Goal: Information Seeking & Learning: Learn about a topic

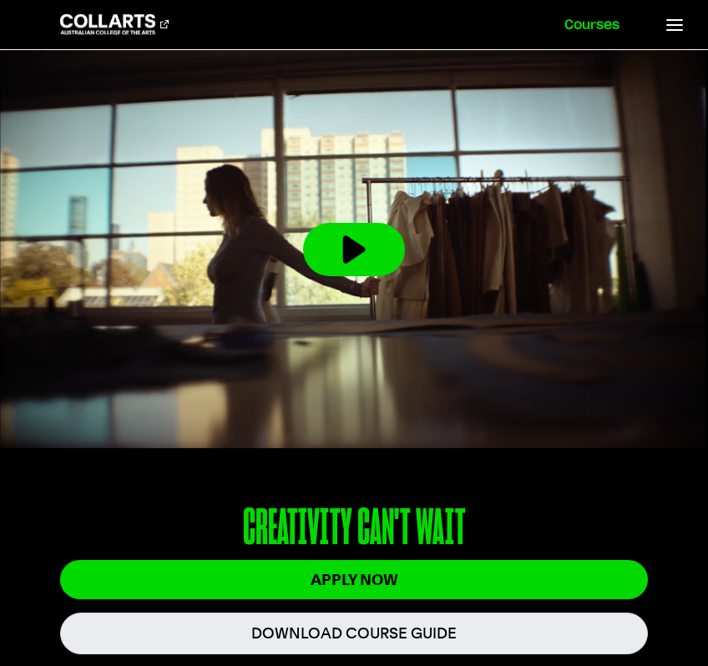
click at [582, 24] on link "Courses" at bounding box center [591, 24] width 95 height 49
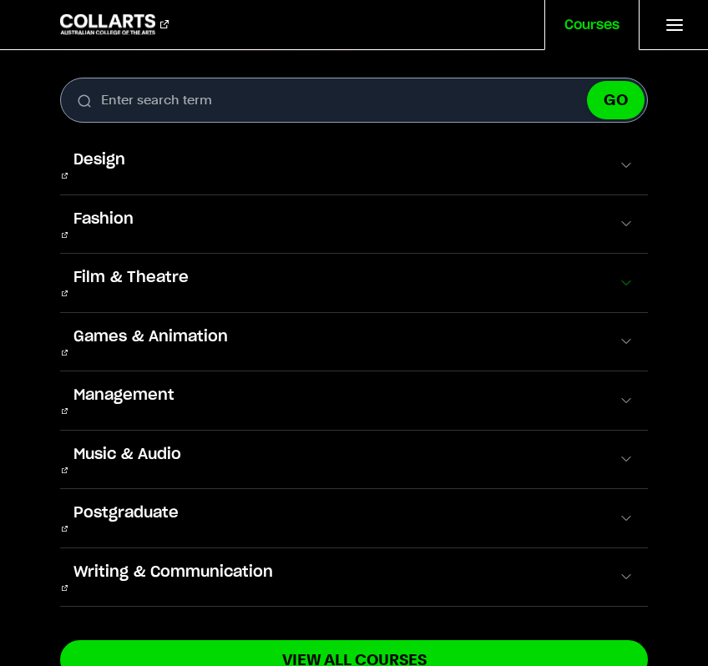
click at [618, 275] on span at bounding box center [626, 283] width 17 height 17
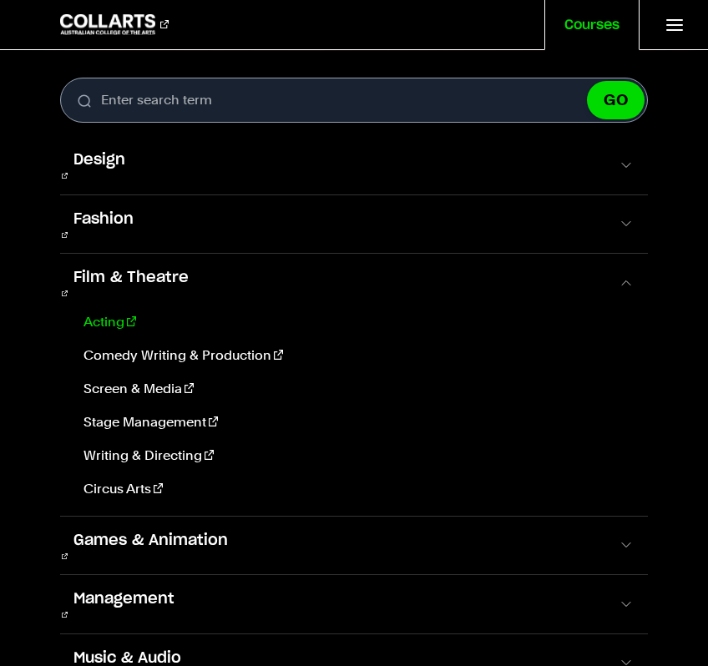
click at [99, 312] on link "Acting" at bounding box center [356, 322] width 558 height 20
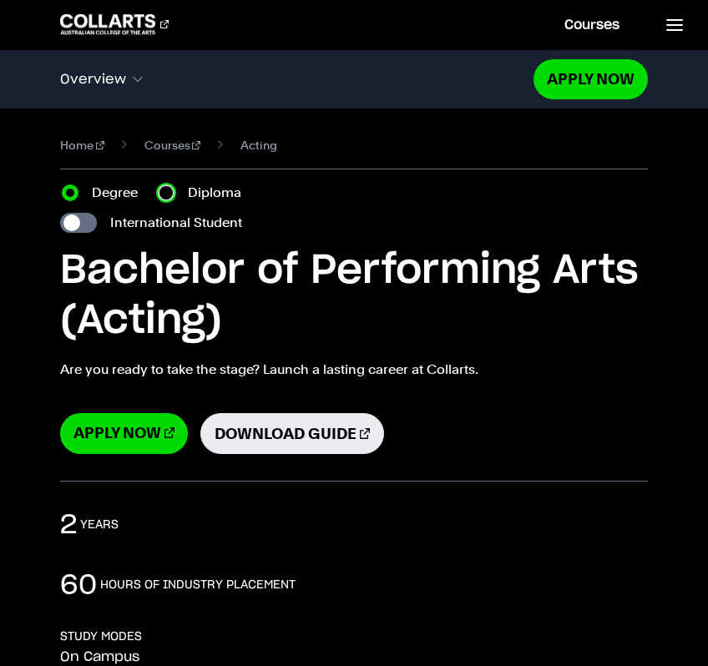
click at [165, 190] on input "Diploma" at bounding box center [166, 192] width 17 height 17
radio input "true"
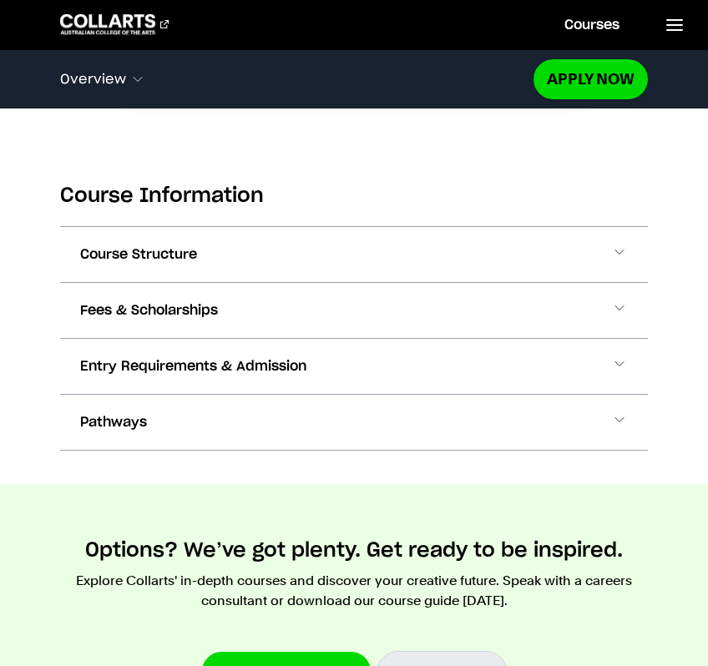
scroll to position [1581, 0]
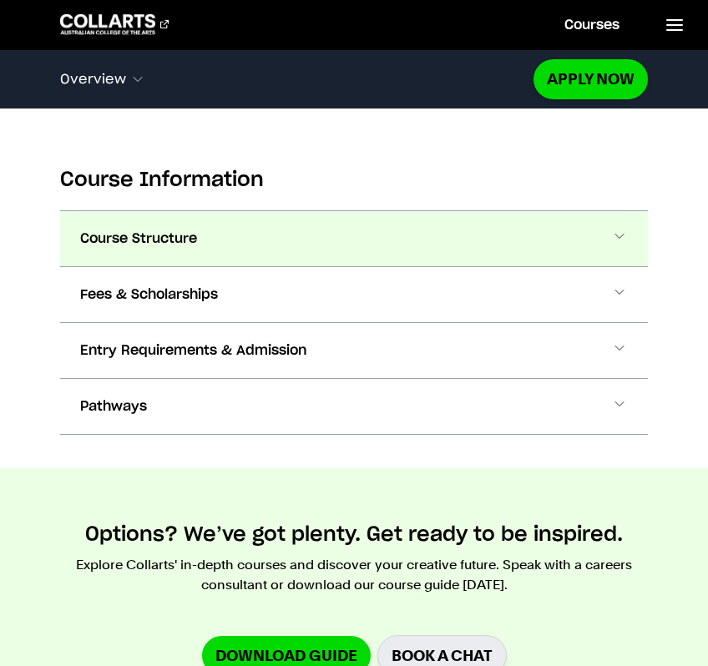
click at [517, 251] on button "Course Structure" at bounding box center [354, 238] width 588 height 55
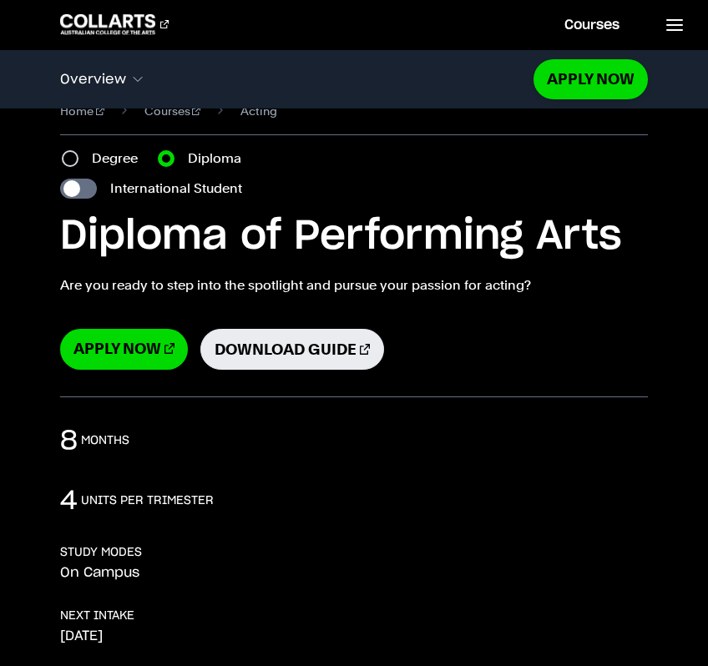
scroll to position [0, 0]
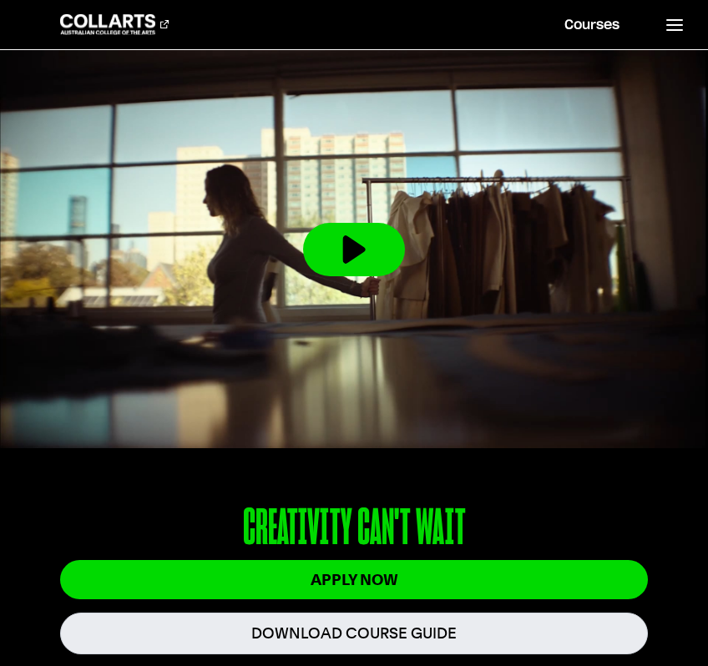
drag, startPoint x: 172, startPoint y: 38, endPoint x: 54, endPoint y: 18, distance: 119.5
click at [54, 18] on header "Courses Collarts Online Study 100% online About Us History & Values Strategic P…" at bounding box center [354, 25] width 708 height 50
drag, startPoint x: 54, startPoint y: 18, endPoint x: 192, endPoint y: 39, distance: 139.4
click at [193, 38] on header "Courses Collarts Online Study 100% online About Us History & Values Strategic P…" at bounding box center [354, 25] width 708 height 50
click at [572, 20] on link "Courses" at bounding box center [591, 24] width 95 height 49
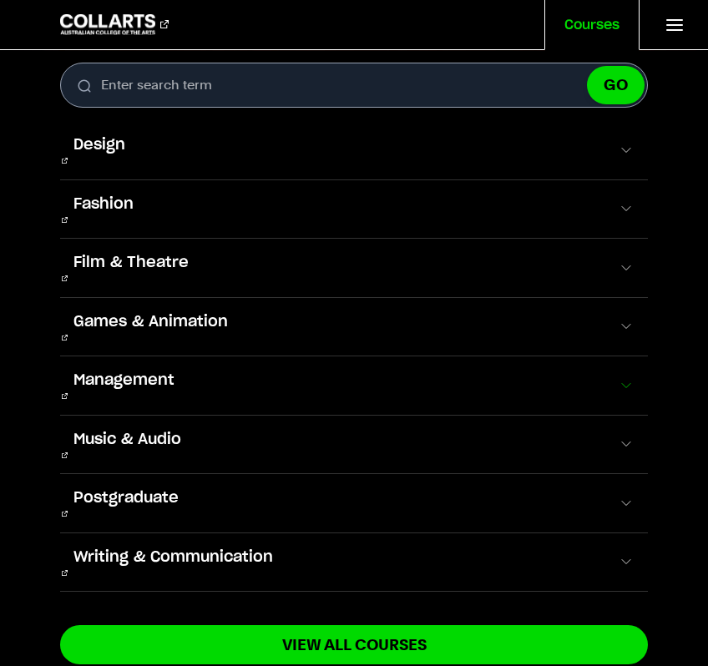
scroll to position [12, 0]
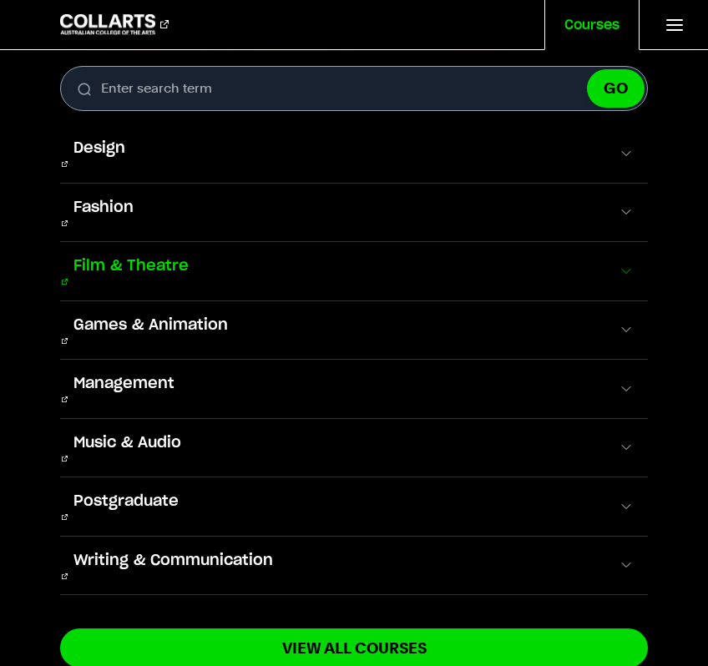
click at [157, 255] on span "Film & Theatre" at bounding box center [131, 266] width 142 height 22
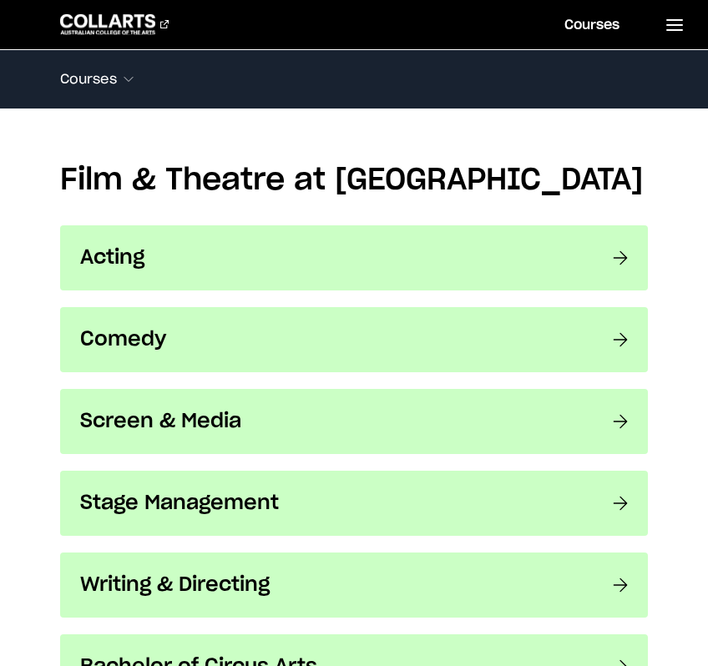
scroll to position [1285, 0]
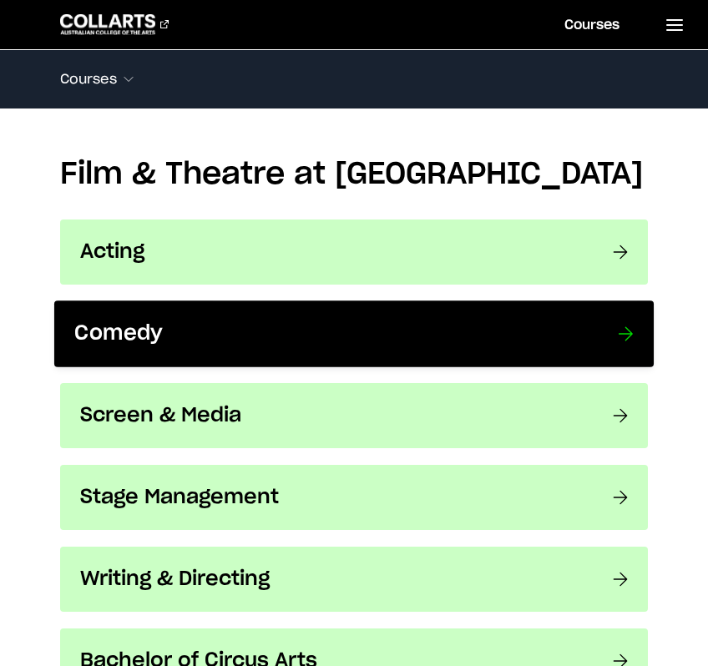
click at [615, 300] on link "Comedy Do you live to make people laugh? Make it your career with a dynamic cou…" at bounding box center [353, 333] width 599 height 67
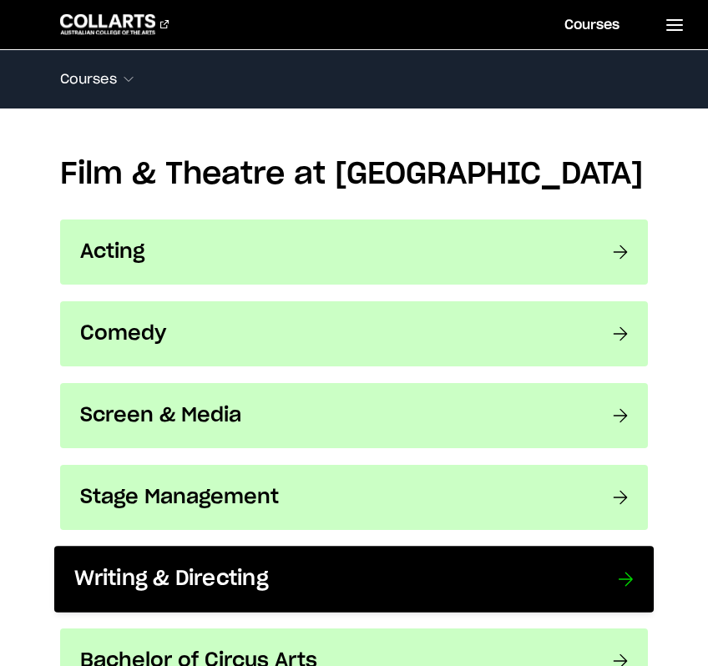
click at [303, 567] on h3 "Writing & Directing" at bounding box center [329, 580] width 509 height 26
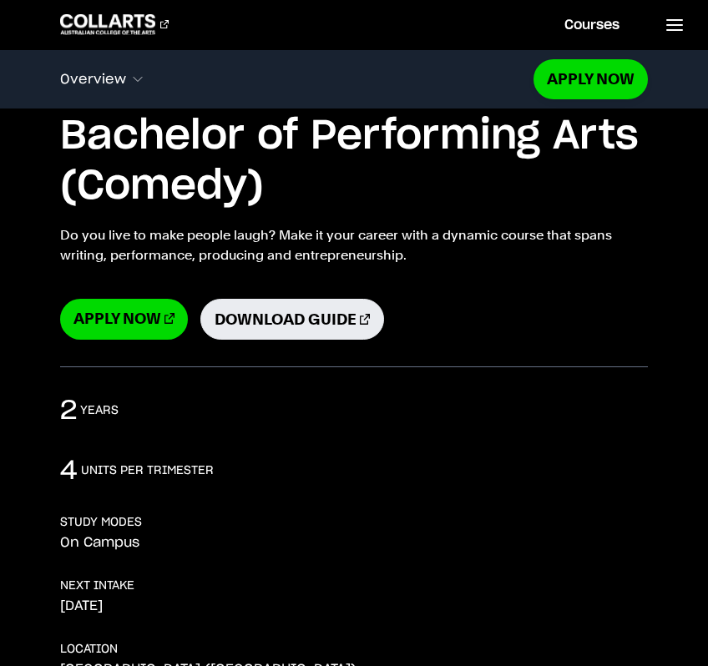
scroll to position [60, 0]
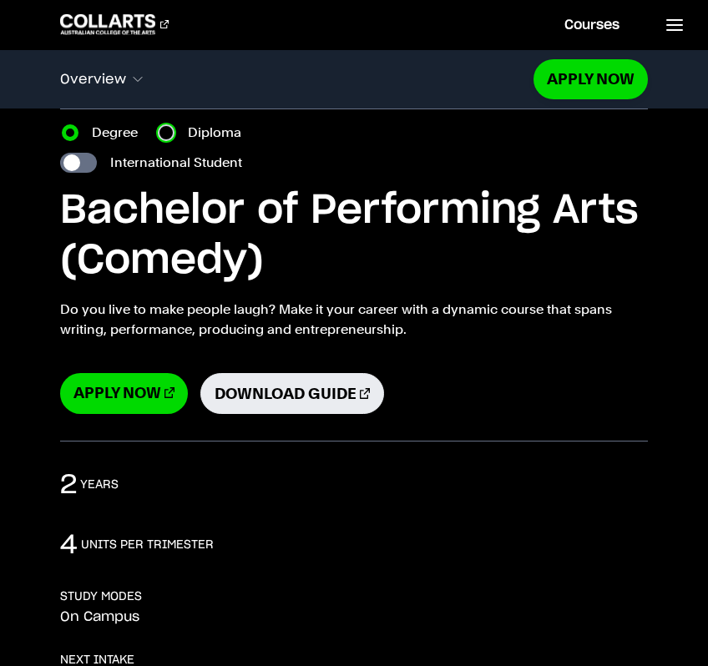
click at [164, 129] on input "Diploma" at bounding box center [166, 132] width 17 height 17
radio input "true"
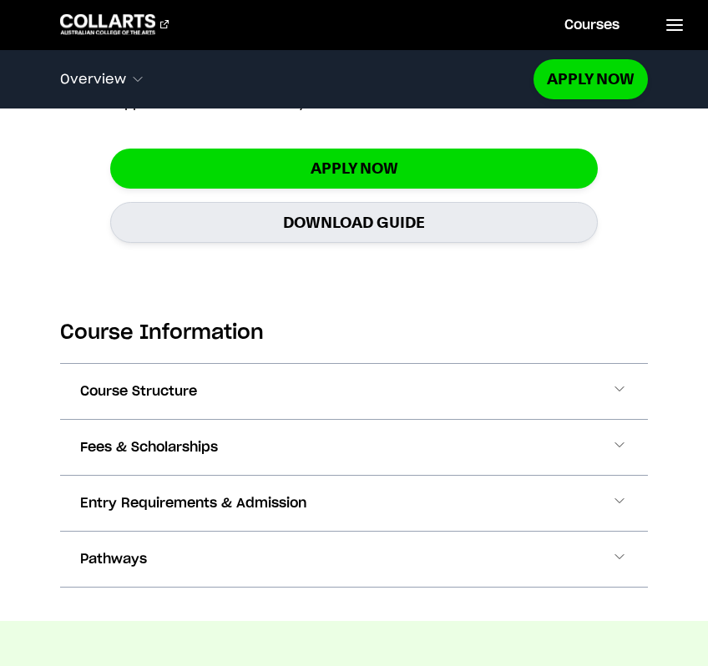
scroll to position [1739, 0]
